Goal: Book appointment/travel/reservation

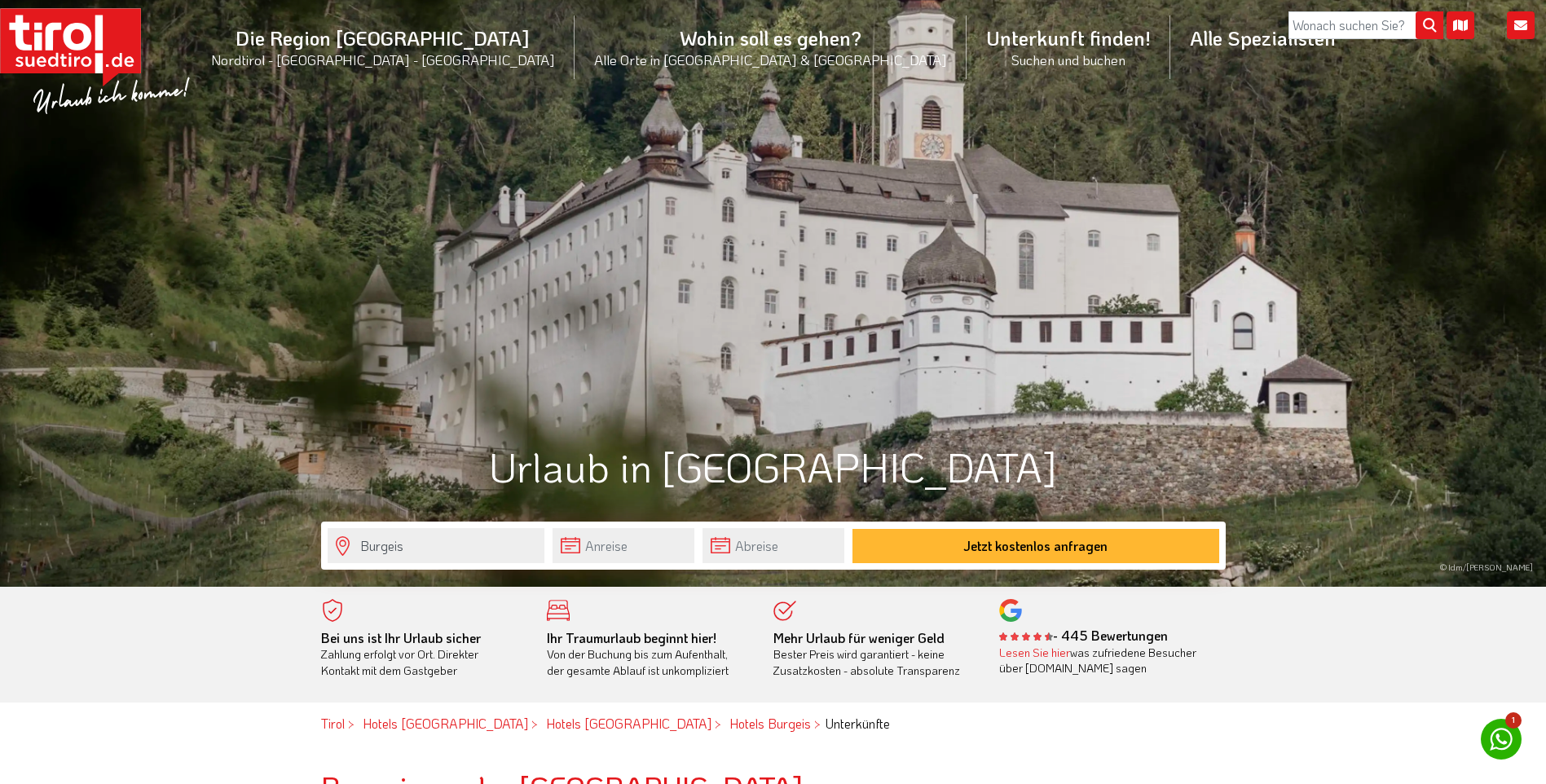
scroll to position [163, 0]
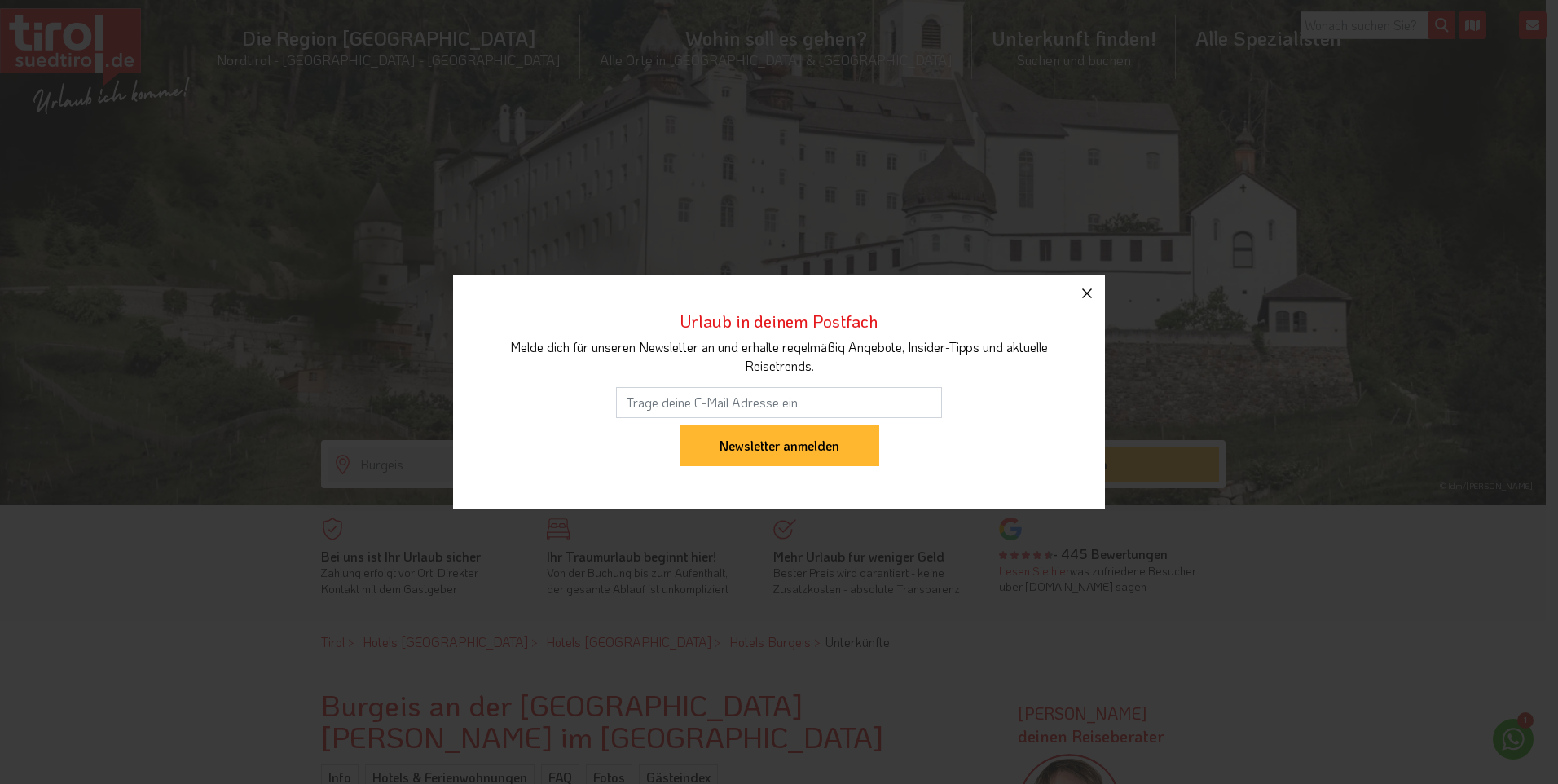
click at [1084, 291] on icon "button" at bounding box center [1087, 293] width 10 height 10
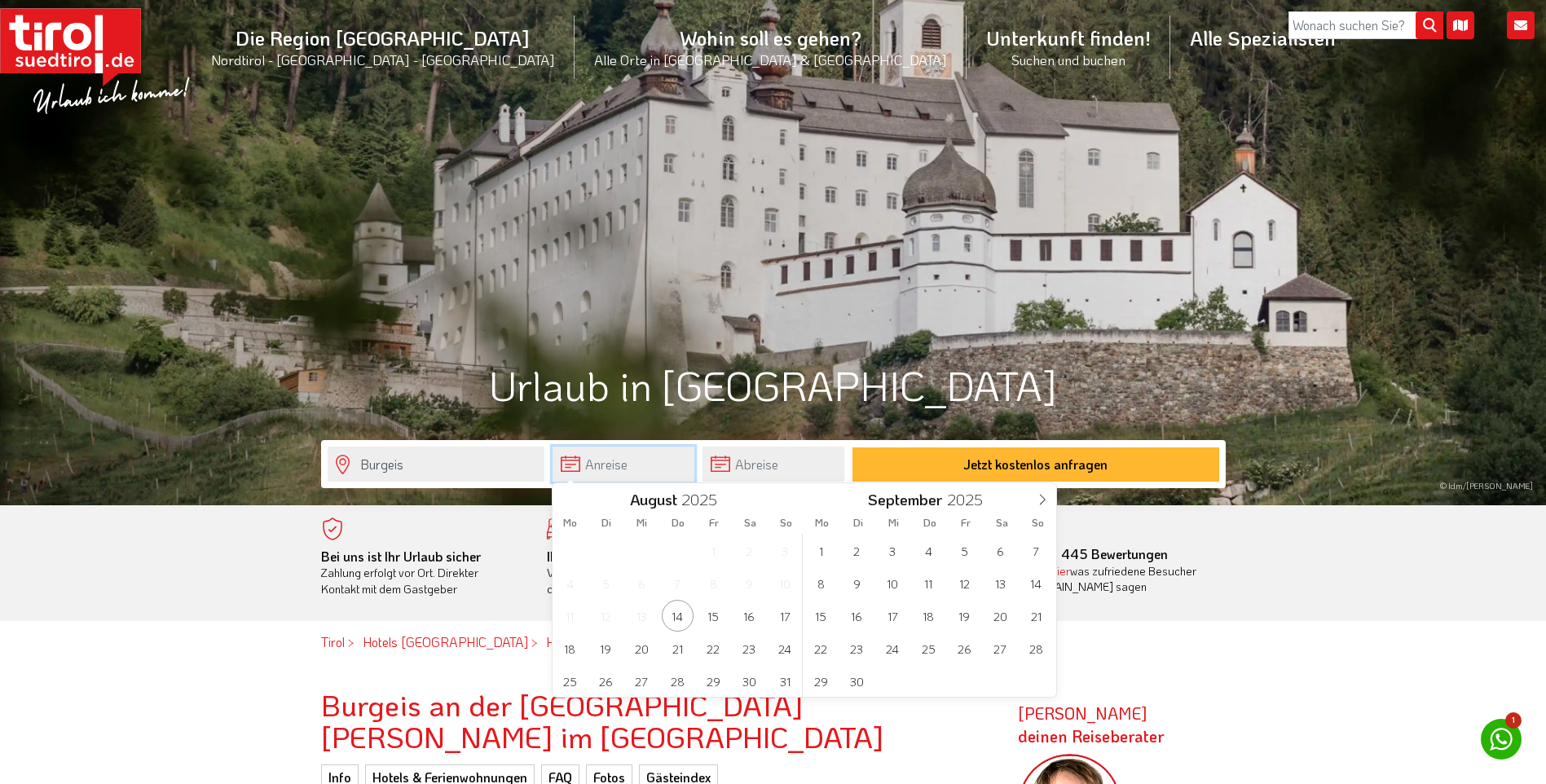
click at [620, 461] on input "text" at bounding box center [624, 464] width 142 height 36
click at [598, 643] on span "19" at bounding box center [606, 648] width 32 height 32
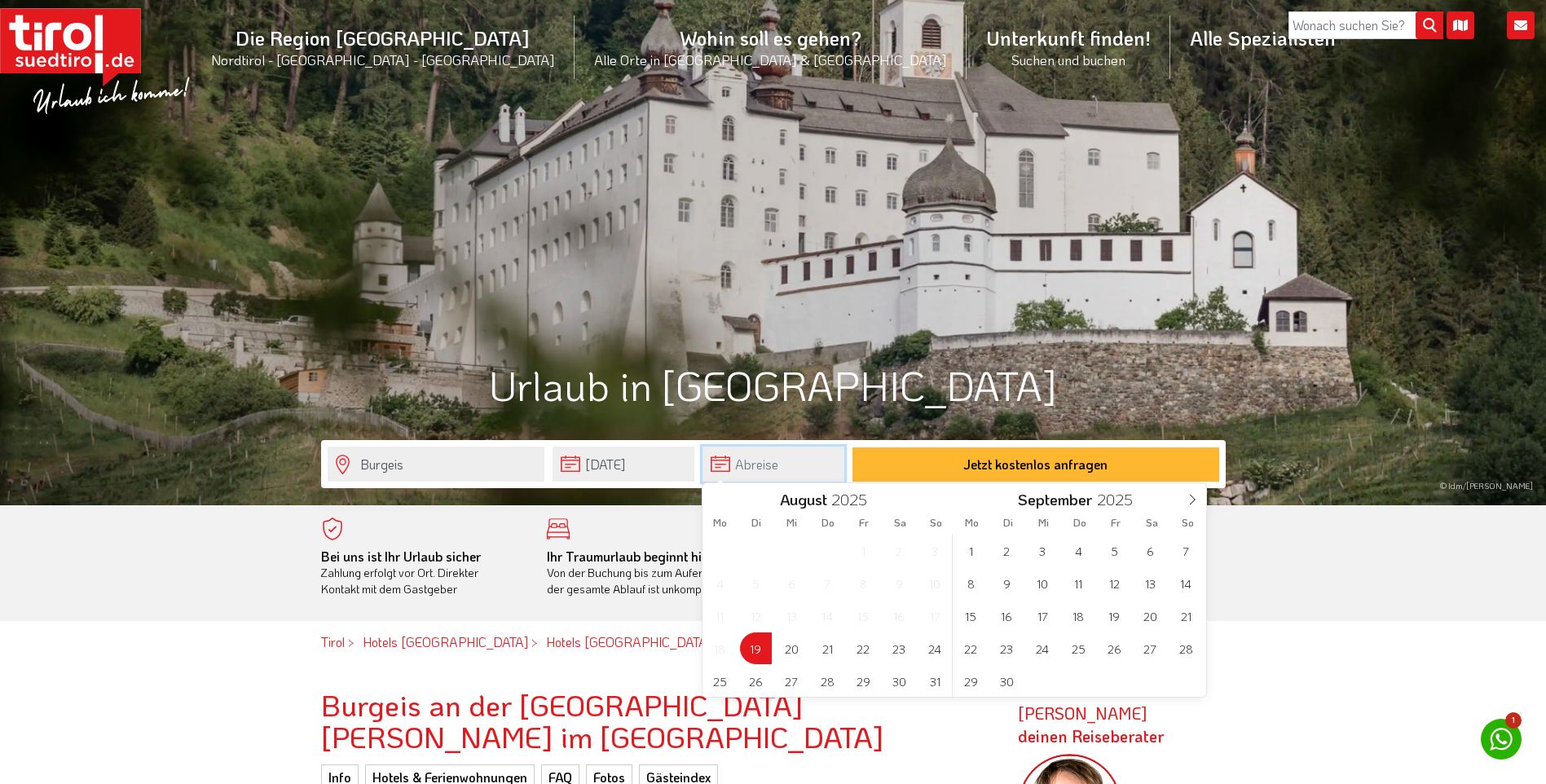
click at [766, 465] on input "text" at bounding box center [773, 464] width 142 height 36
click at [726, 679] on span "25" at bounding box center [720, 680] width 32 height 32
type input "[DATE]"
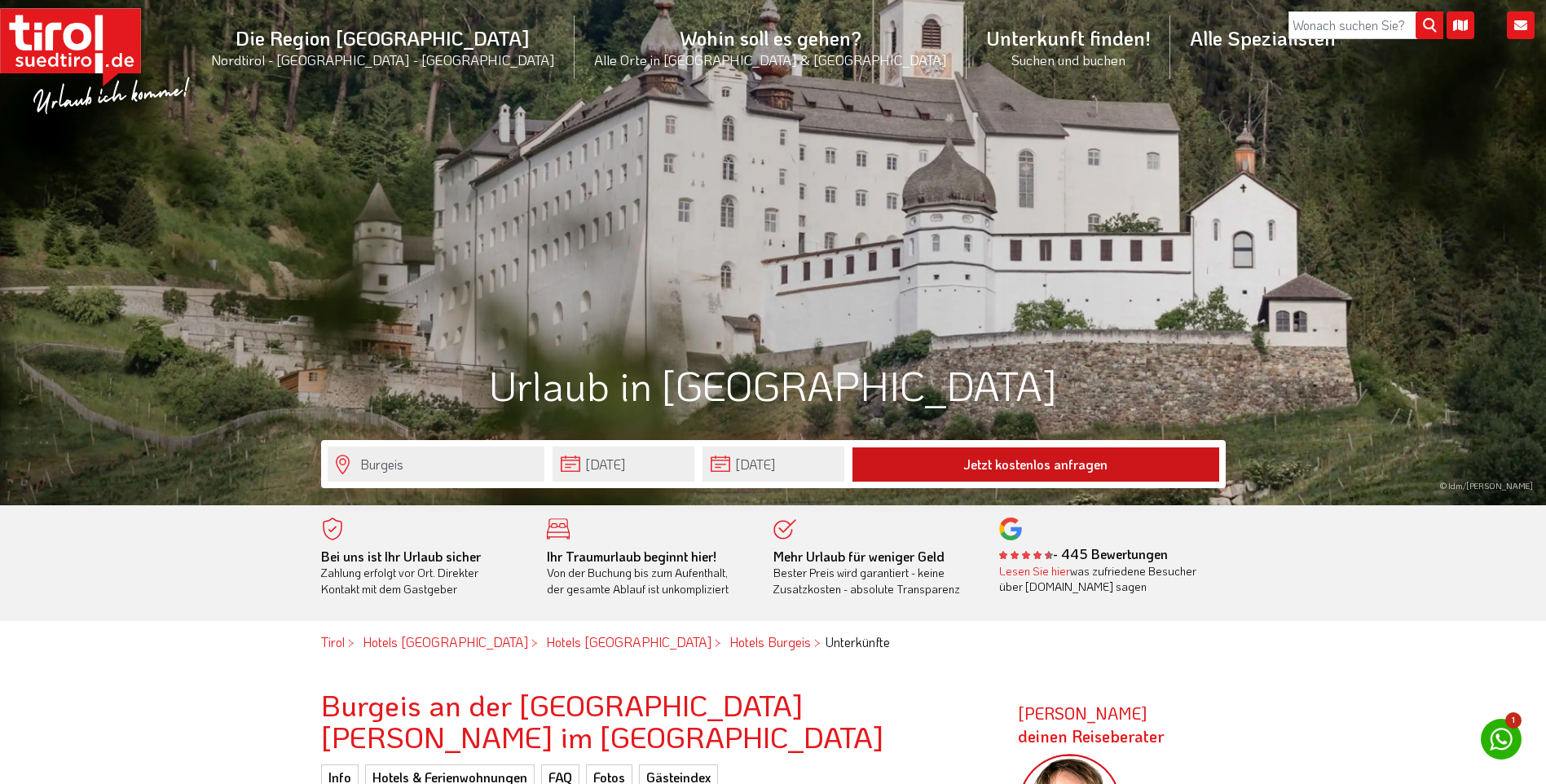
click at [991, 469] on button "Jetzt kostenlos anfragen" at bounding box center [1036, 463] width 367 height 35
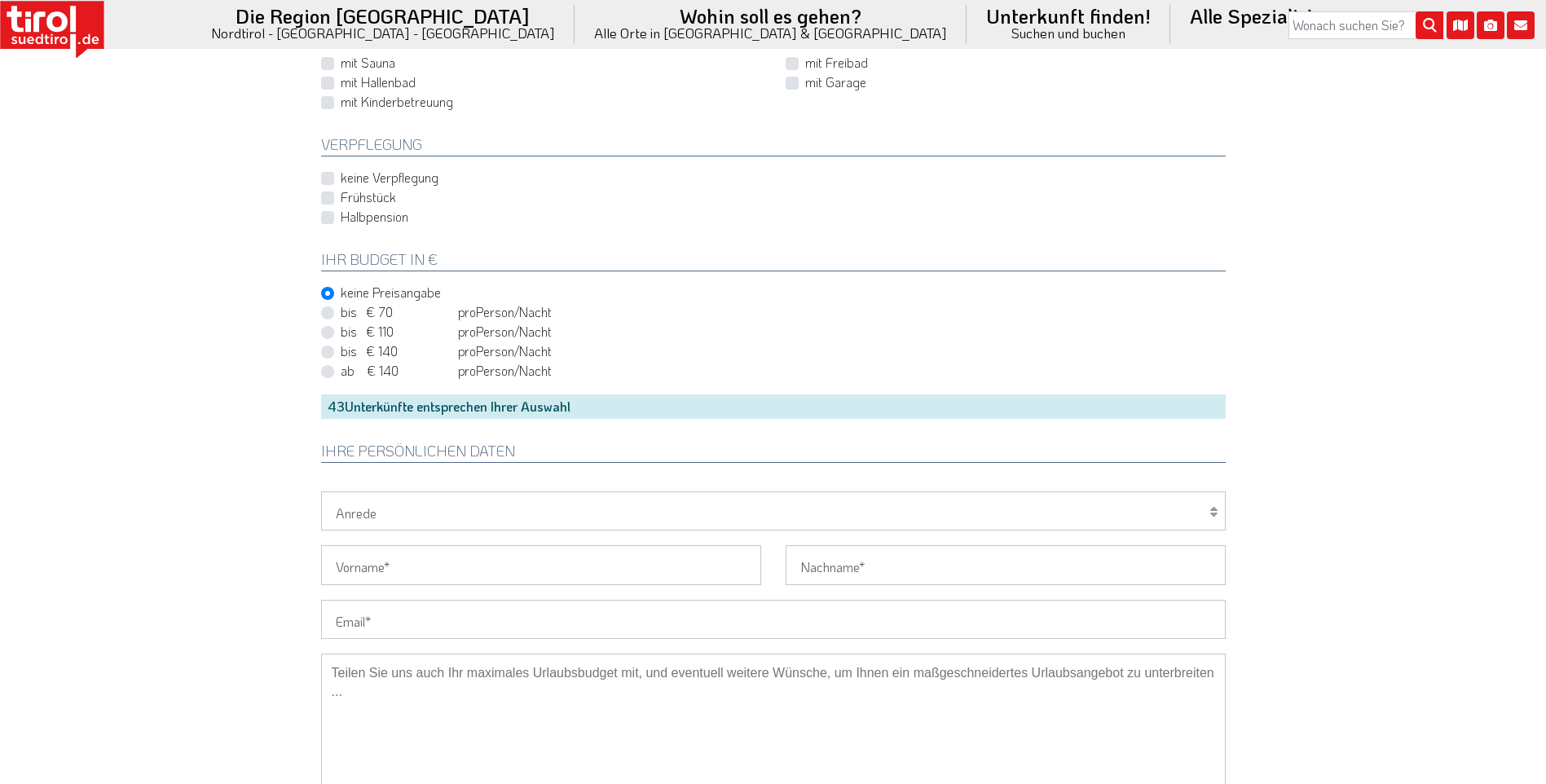
scroll to position [815, 0]
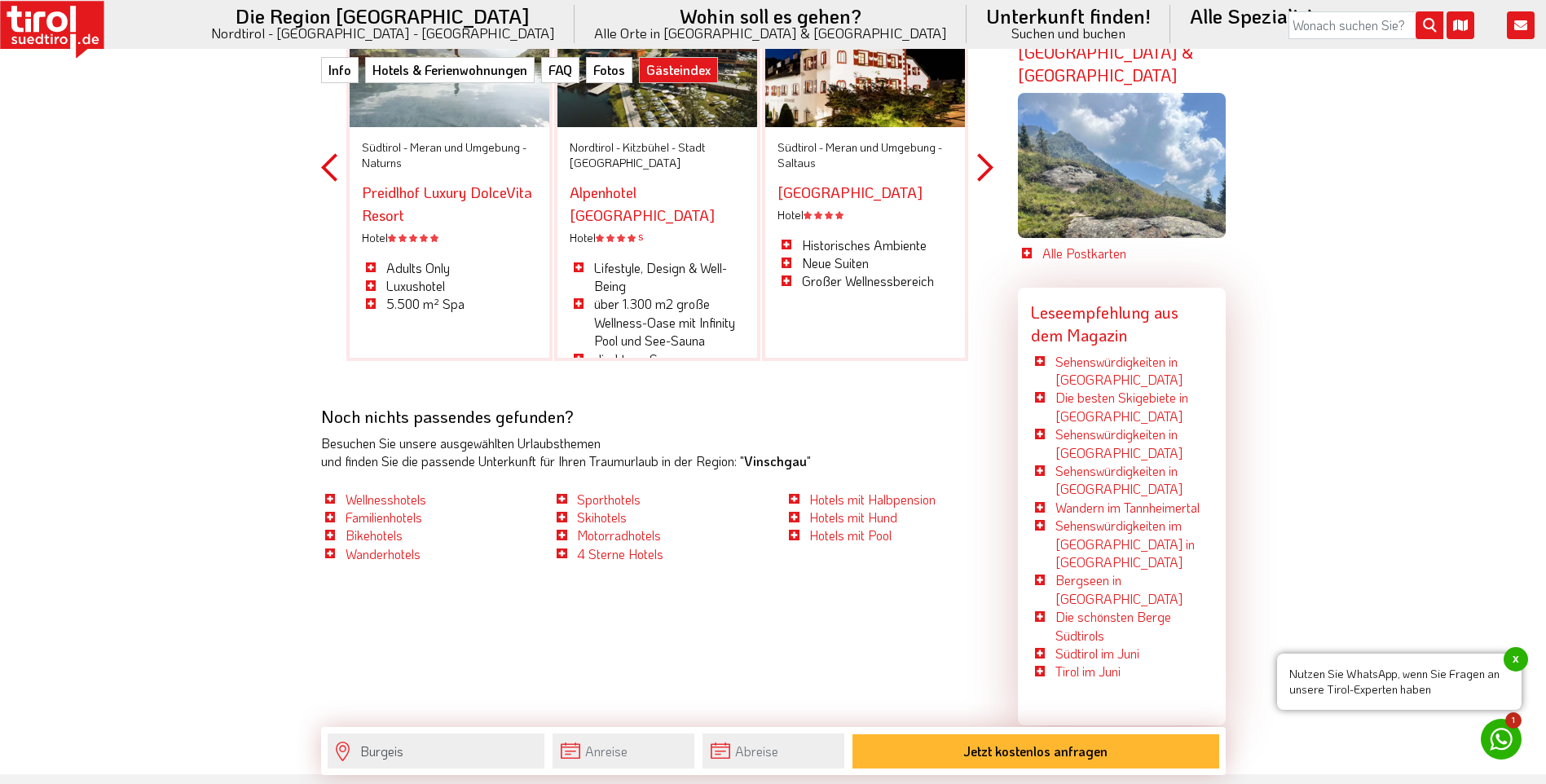
scroll to position [4561, 0]
